Goal: Transaction & Acquisition: Purchase product/service

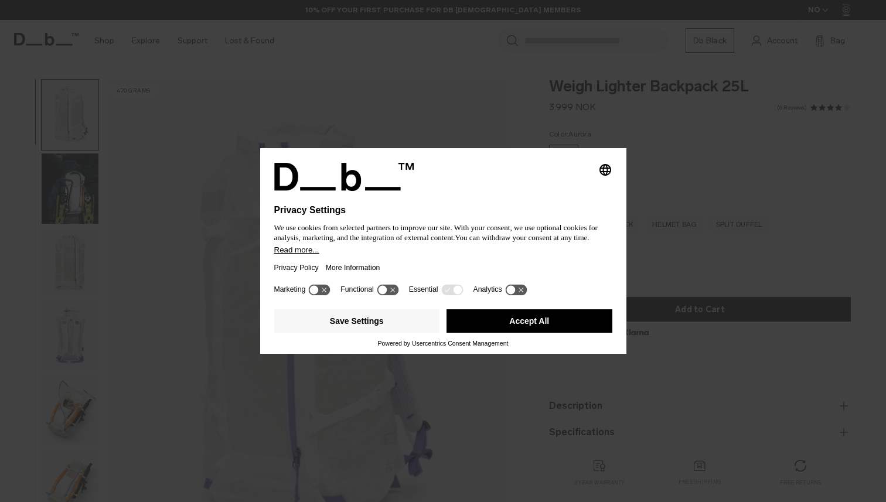
click at [532, 328] on button "Accept All" at bounding box center [529, 320] width 166 height 23
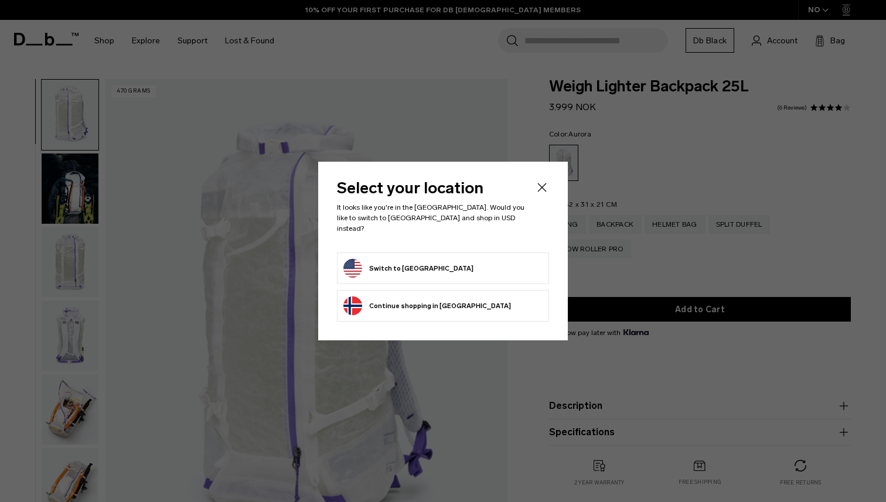
click at [457, 259] on form "Switch to United States" at bounding box center [442, 268] width 199 height 19
click at [431, 263] on button "Switch to United States" at bounding box center [408, 268] width 130 height 19
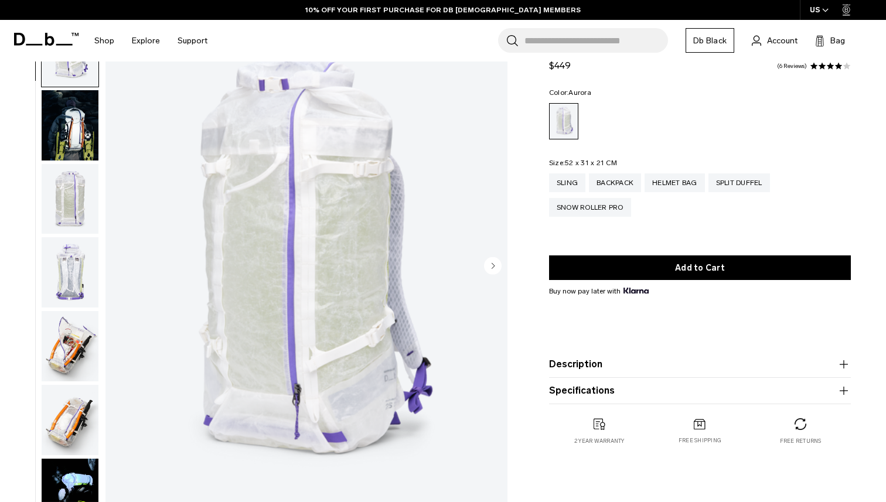
scroll to position [65, 0]
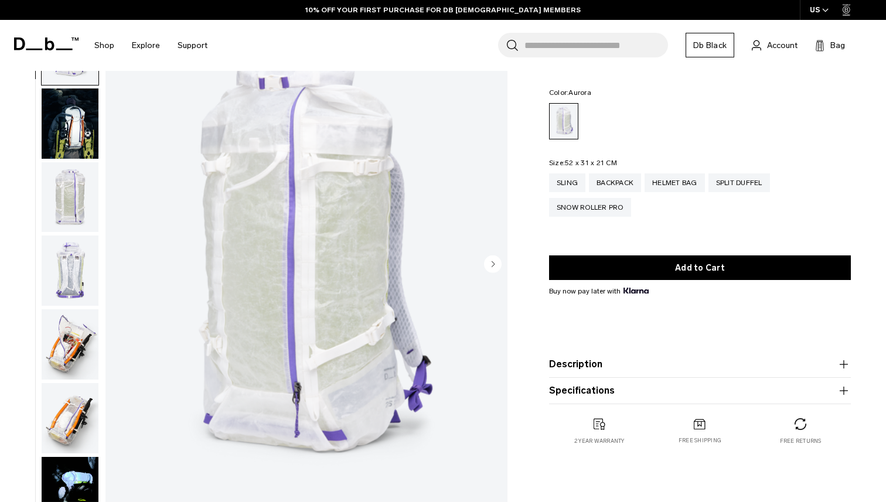
click at [88, 216] on img "button" at bounding box center [70, 197] width 57 height 70
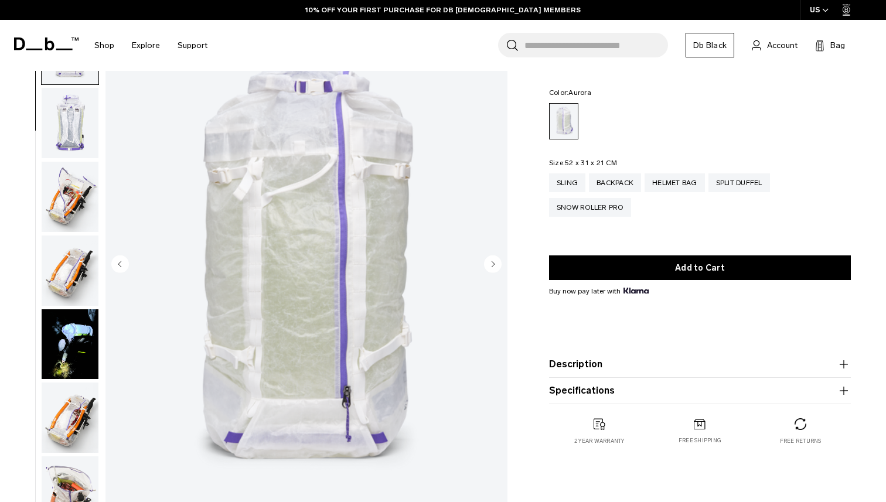
click at [82, 206] on img "button" at bounding box center [70, 197] width 57 height 70
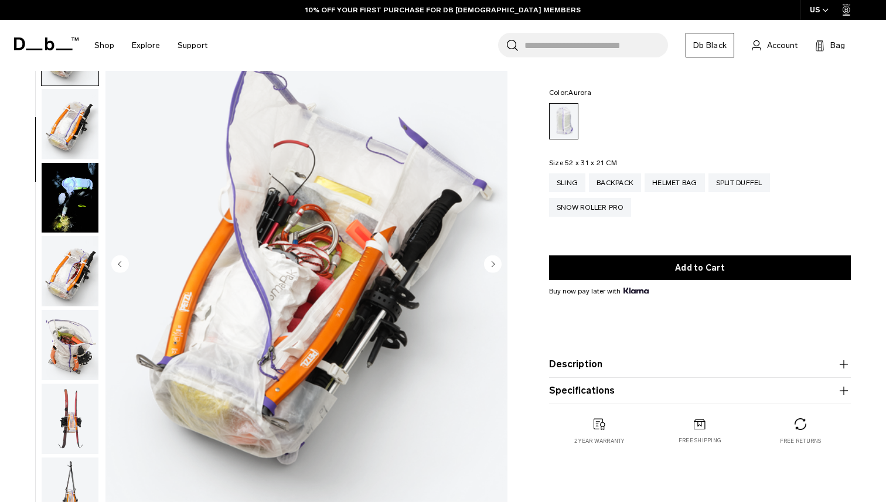
scroll to position [295, 0]
click at [575, 184] on div "Sling" at bounding box center [567, 182] width 36 height 19
